Goal: Information Seeking & Learning: Learn about a topic

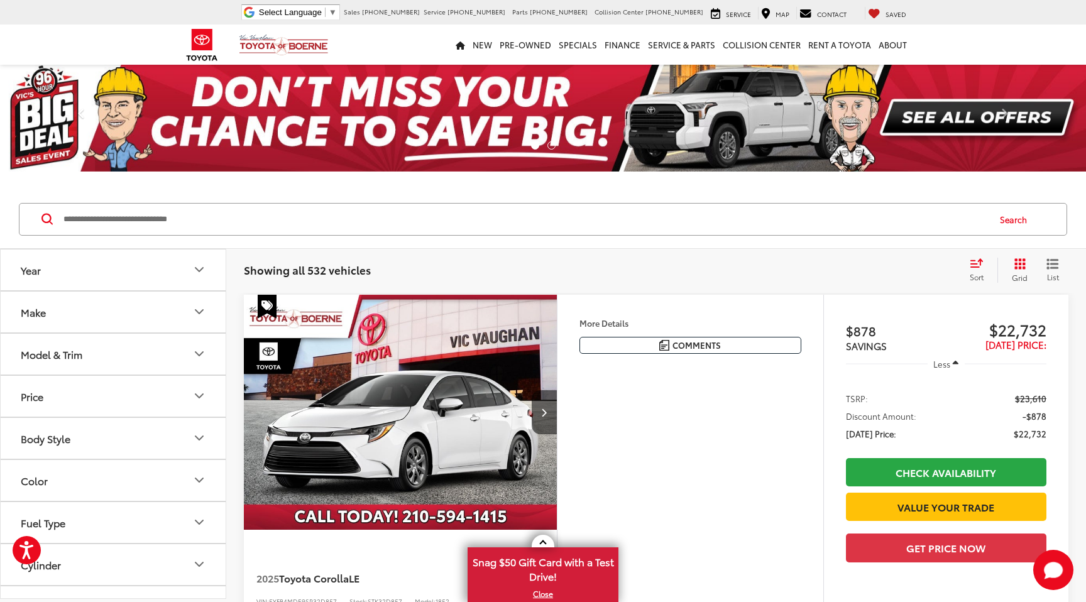
click at [82, 353] on div "Model & Trim" at bounding box center [52, 354] width 62 height 12
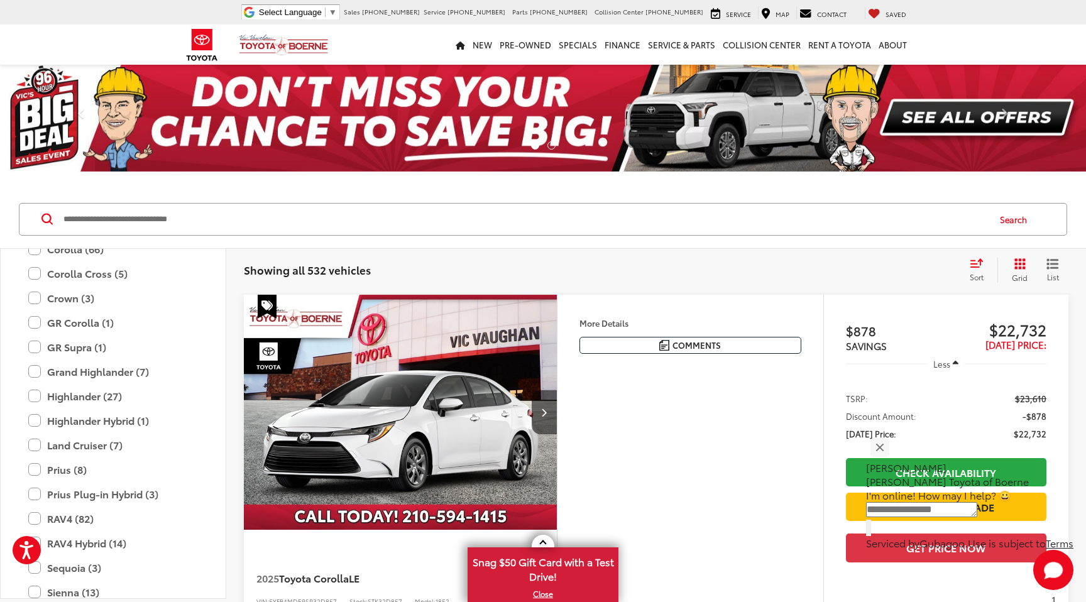
scroll to position [248, 0]
click at [88, 447] on label "Land Cruiser (7)" at bounding box center [113, 443] width 170 height 22
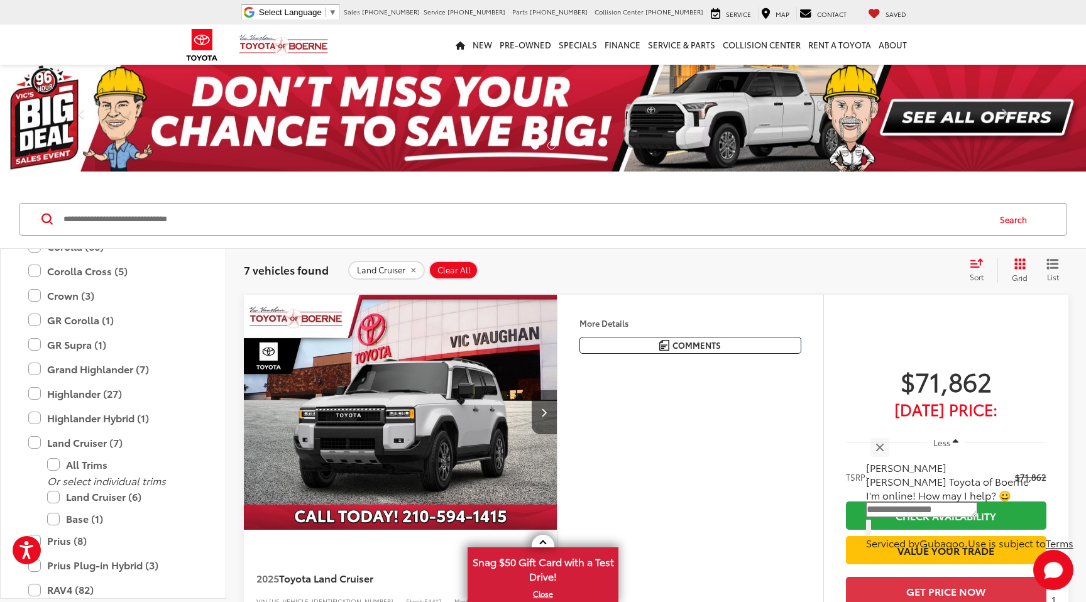
click at [975, 272] on span "Sort" at bounding box center [977, 277] width 14 height 11
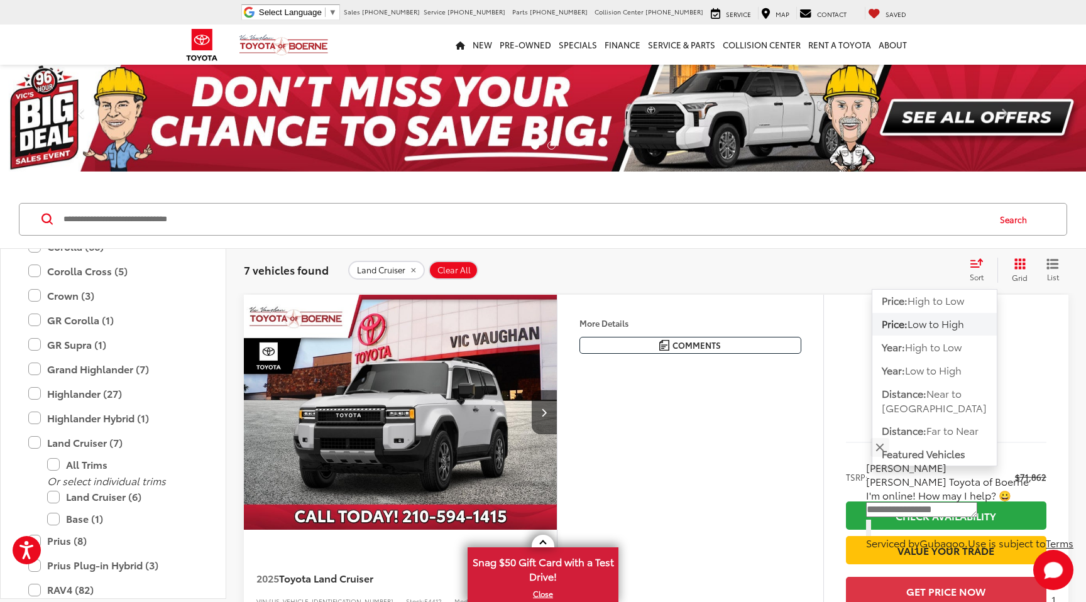
click at [774, 430] on div "More Details Comments Dealer Comments Ice 2025 Toyota Land Cruiser 4WD 8-Speed …" at bounding box center [690, 468] width 267 height 346
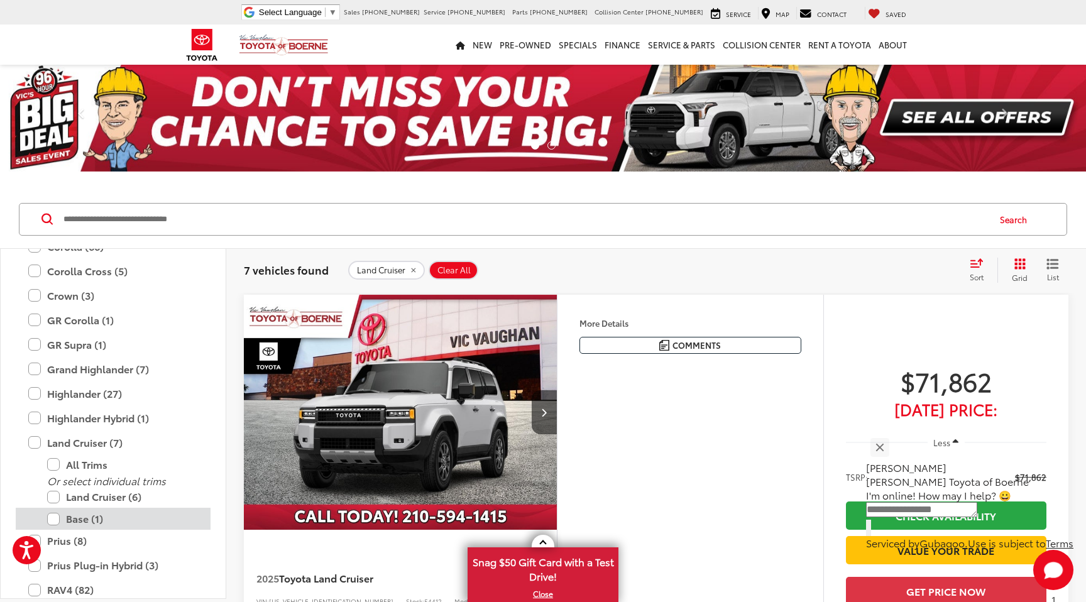
click at [96, 522] on label "Base (1)" at bounding box center [122, 519] width 151 height 22
click at [91, 517] on label "Base (1)" at bounding box center [122, 519] width 151 height 22
